Goal: Entertainment & Leisure: Browse casually

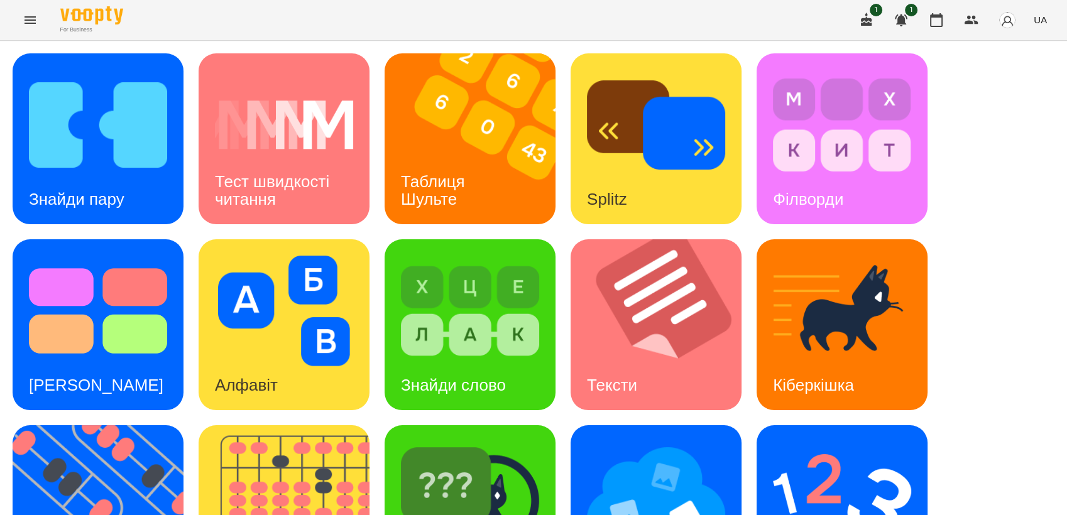
scroll to position [17, 0]
click at [136, 175] on div "Знайди пару" at bounding box center [77, 200] width 128 height 50
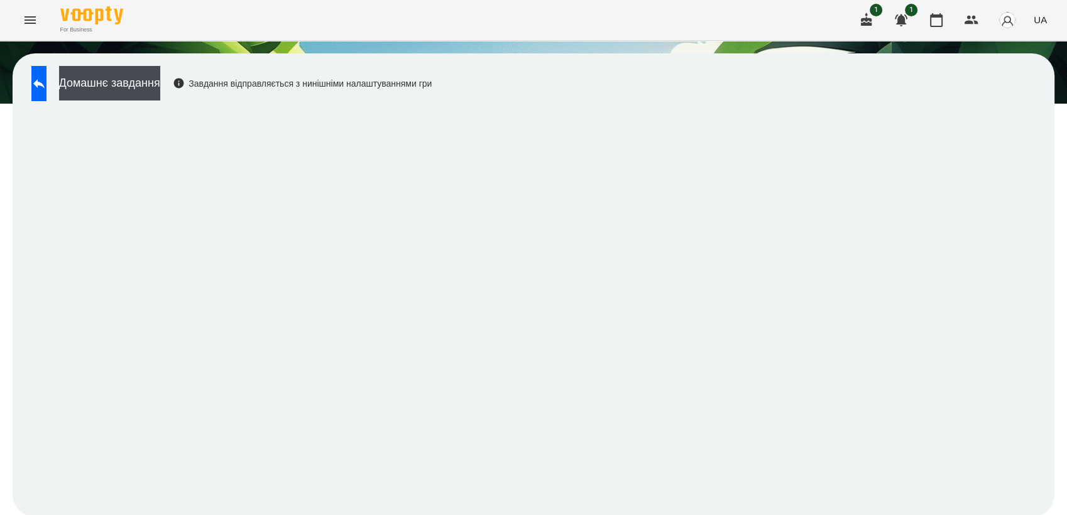
scroll to position [1, 0]
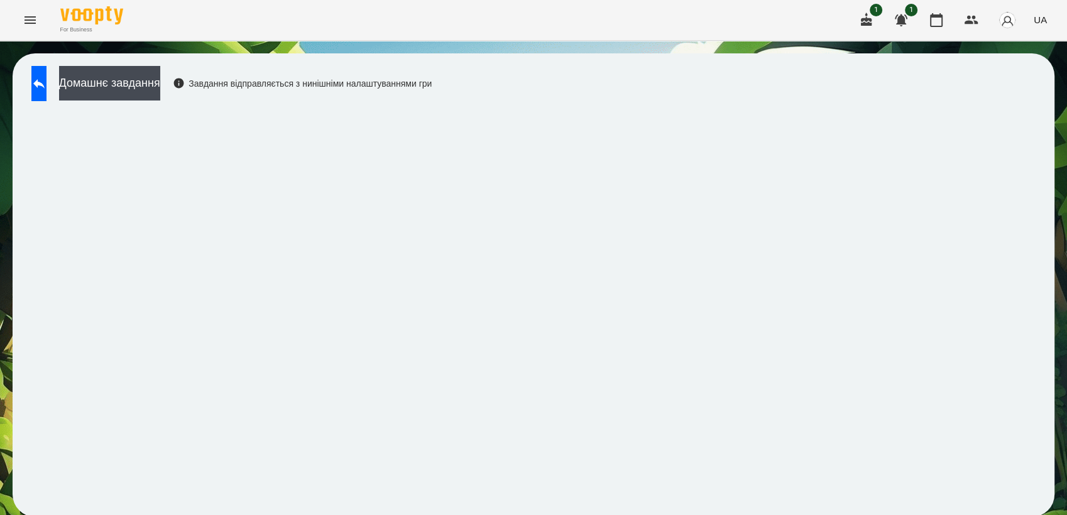
click at [76, 62] on div "Домашнє завдання Завдання відправляється з нинішніми налаштуваннями гри" at bounding box center [534, 285] width 1042 height 464
click at [47, 76] on icon at bounding box center [38, 83] width 15 height 15
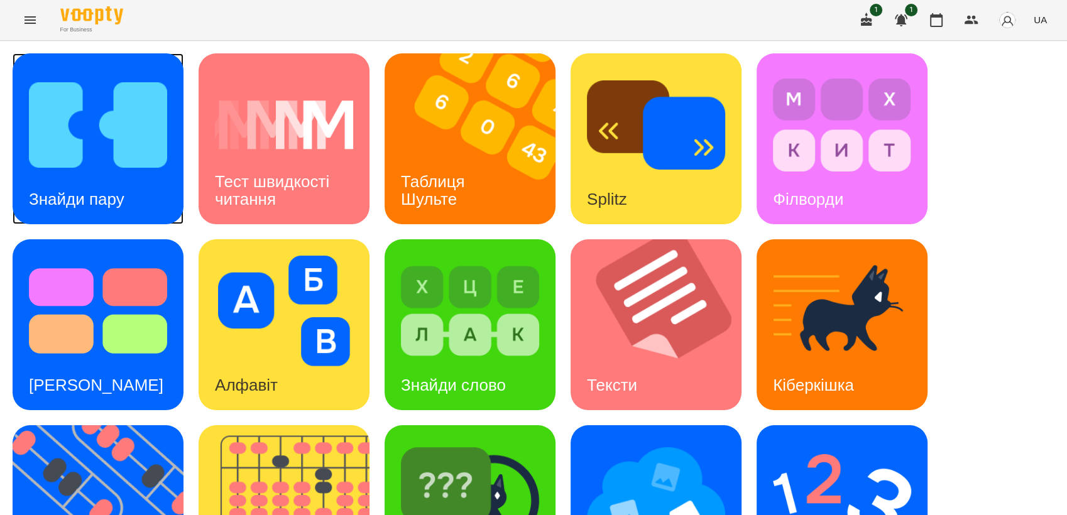
click at [46, 94] on img at bounding box center [98, 125] width 138 height 111
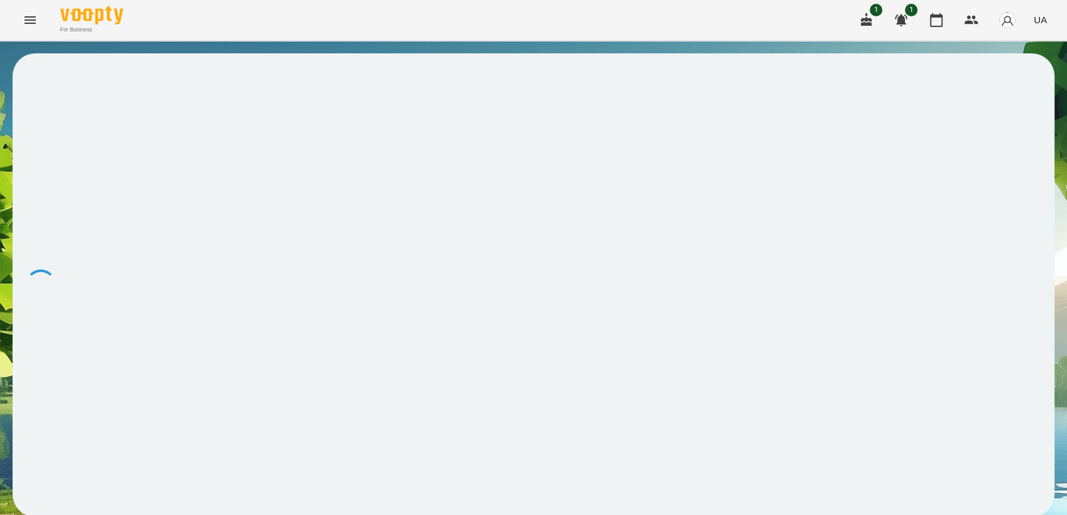
click at [909, 267] on div at bounding box center [534, 285] width 1042 height 464
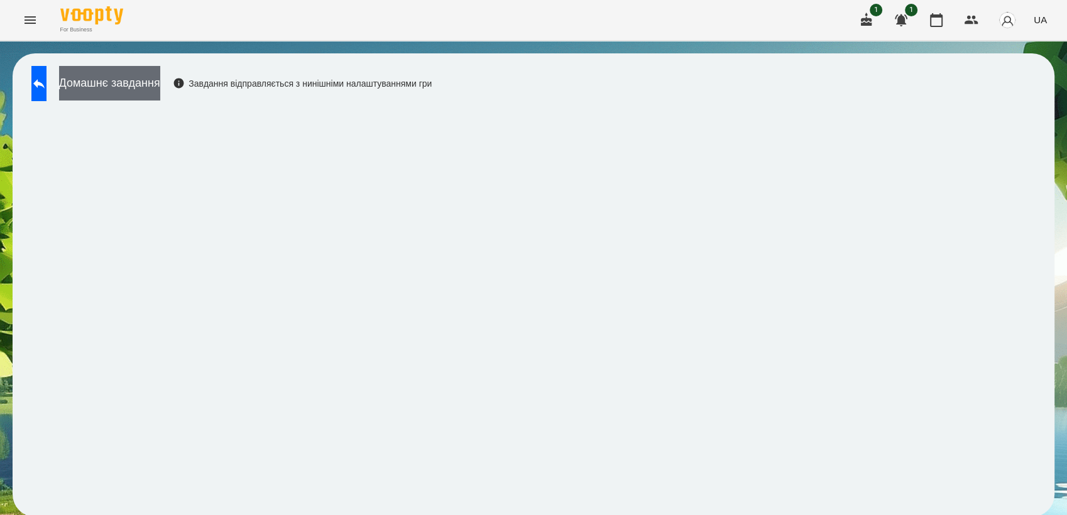
click at [87, 84] on button "Домашнє завдання" at bounding box center [109, 83] width 101 height 35
click at [27, 88] on div "Домашнє завдання Завдання відправляється з нинішніми налаштуваннями гри" at bounding box center [228, 86] width 407 height 41
click at [33, 87] on button at bounding box center [38, 83] width 15 height 35
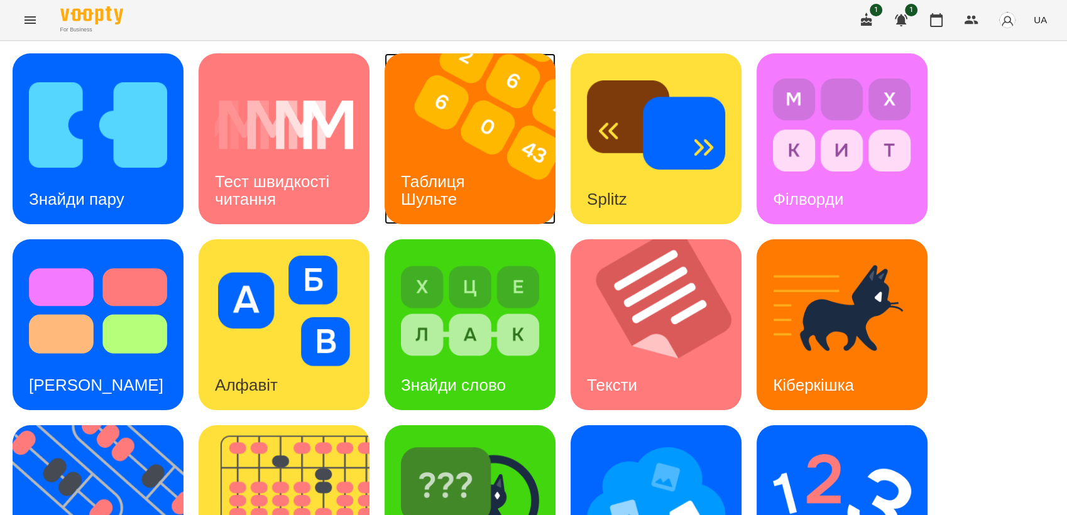
click at [465, 159] on div "Таблиця Шульте" at bounding box center [435, 190] width 101 height 67
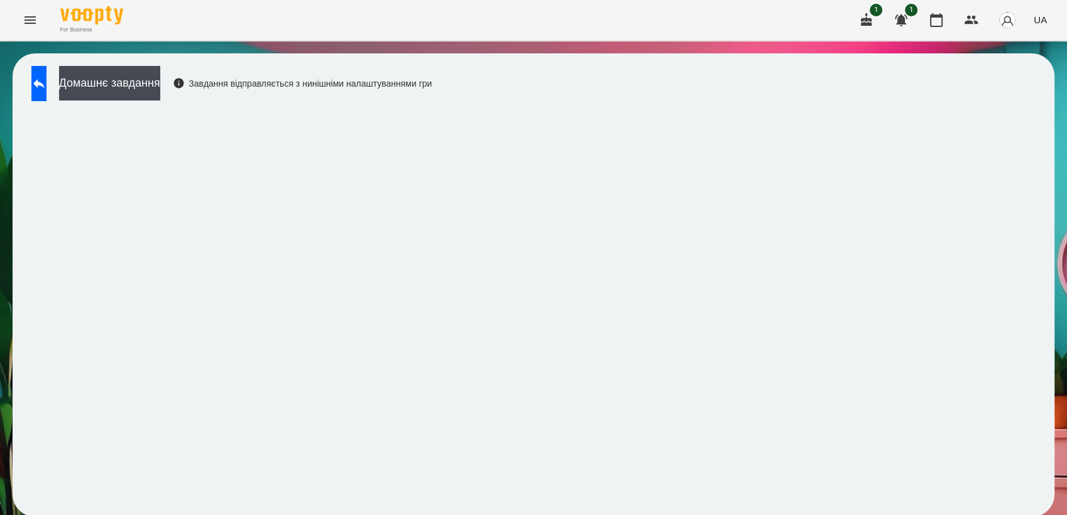
click at [0, 333] on html "For Business 1 1 UA Домашнє завдання Завдання відправляється з нинішніми налашт…" at bounding box center [533, 265] width 1067 height 530
click at [560, 82] on div "Домашнє завдання Завдання відправляється з нинішніми налаштуваннями гри" at bounding box center [534, 285] width 1042 height 464
click at [47, 85] on icon at bounding box center [38, 83] width 15 height 15
